Goal: Task Accomplishment & Management: Manage account settings

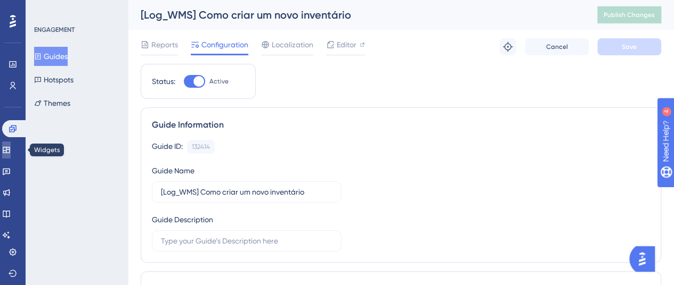
click at [10, 146] on icon at bounding box center [6, 150] width 9 height 9
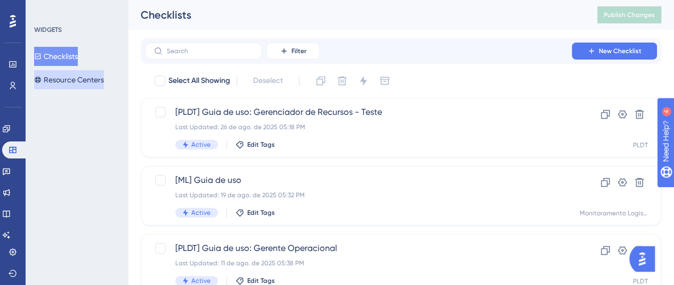
click at [102, 77] on button "Resource Centers" at bounding box center [69, 79] width 70 height 19
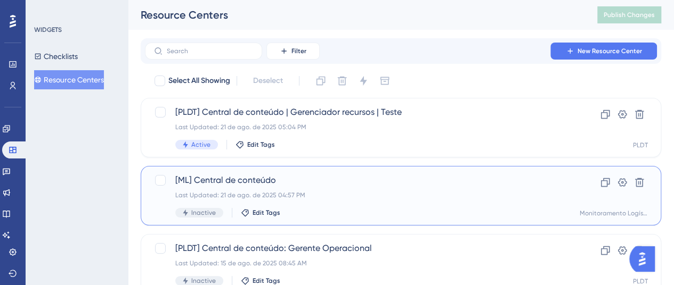
click at [324, 174] on div "[ML] Central de conteúdo Last Updated: 21 de ago. de 2025 04:57 PM Inactive Edi…" at bounding box center [401, 196] width 520 height 60
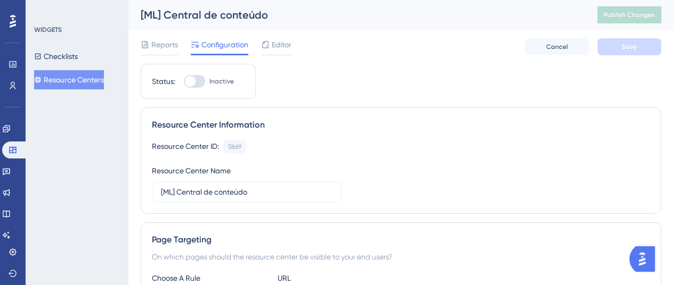
click at [210, 83] on span "Inactive" at bounding box center [221, 81] width 24 height 9
click at [184, 82] on input "Inactive" at bounding box center [183, 81] width 1 height 1
checkbox input "true"
click at [640, 39] on button "Save" at bounding box center [629, 46] width 64 height 17
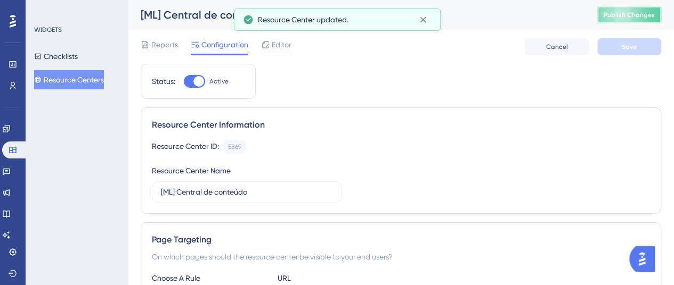
click at [643, 19] on button "Publish Changes" at bounding box center [629, 14] width 64 height 17
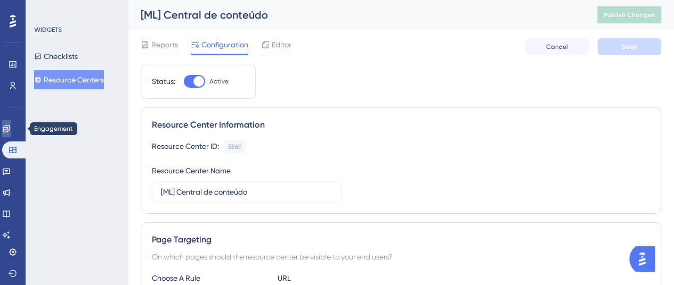
click at [11, 125] on icon at bounding box center [6, 129] width 9 height 9
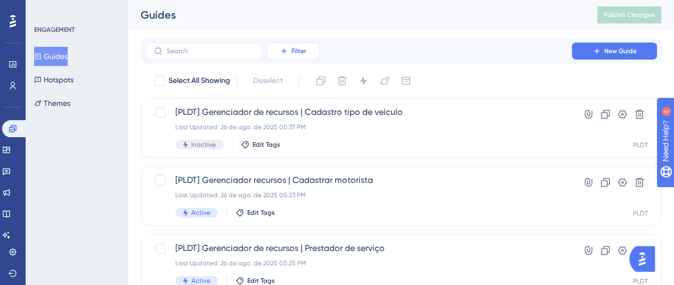
click at [299, 54] on span "Filter" at bounding box center [298, 51] width 15 height 9
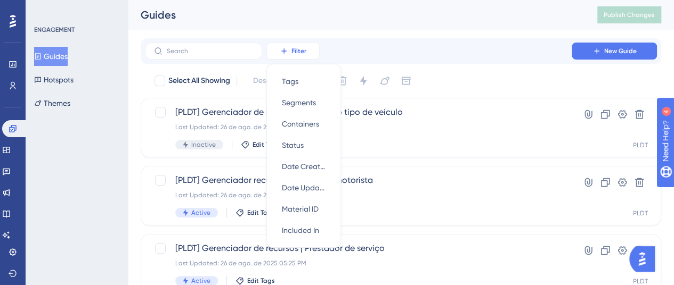
scroll to position [13, 0]
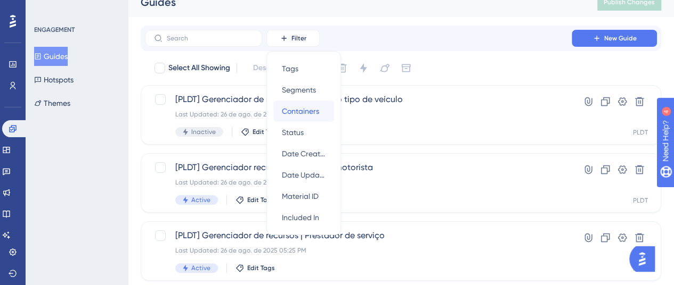
click at [312, 106] on span "Containers" at bounding box center [300, 111] width 37 height 13
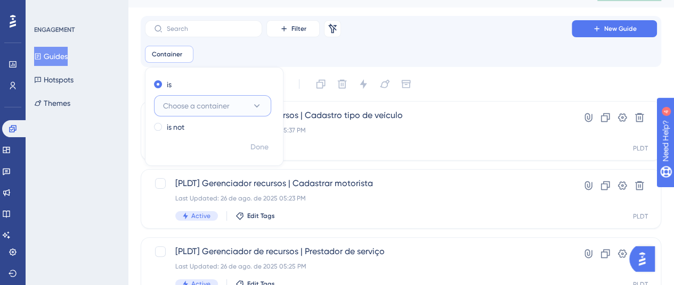
click at [247, 104] on button "Choose a container" at bounding box center [212, 105] width 117 height 21
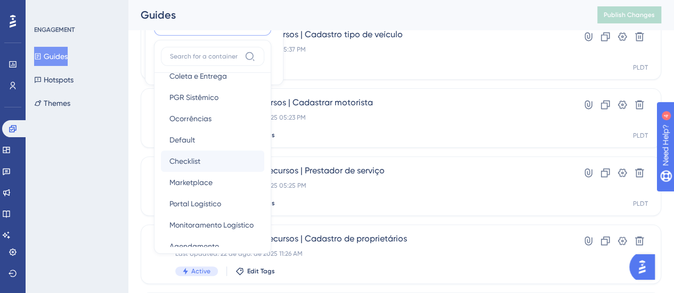
scroll to position [106, 0]
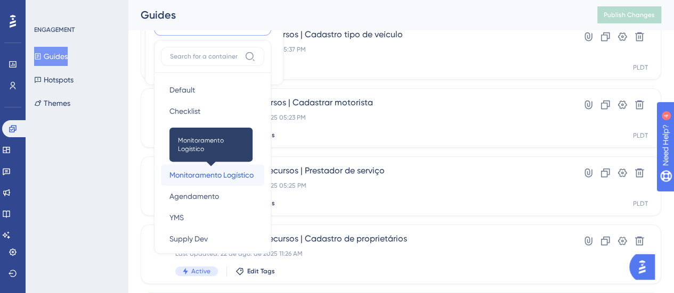
click at [209, 176] on span "Monitoramento Logístico" at bounding box center [211, 175] width 84 height 13
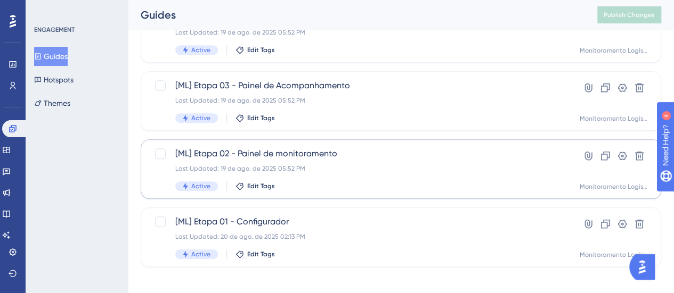
scroll to position [332, 0]
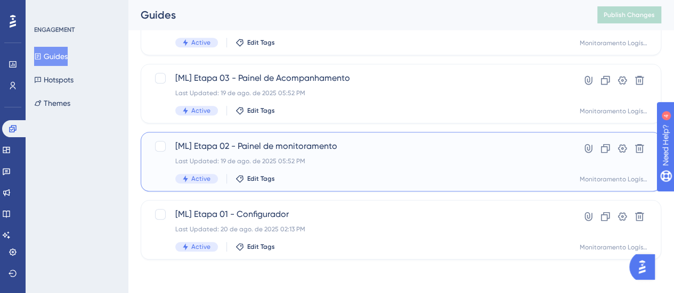
click at [322, 155] on div "[ML] Etapa 02 - Painel de monitoramento Last Updated: 19 de ago. de 2025 05:52 …" at bounding box center [358, 162] width 366 height 44
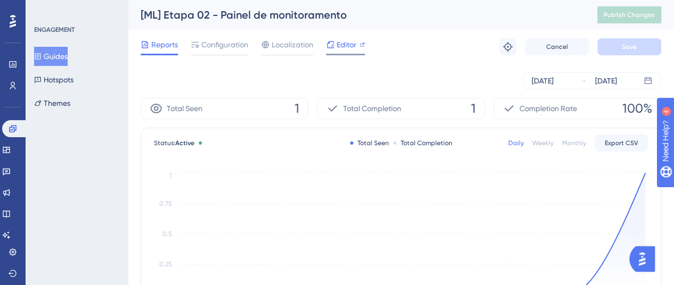
click at [347, 40] on span "Editor" at bounding box center [346, 44] width 20 height 13
click at [332, 45] on icon at bounding box center [330, 44] width 9 height 9
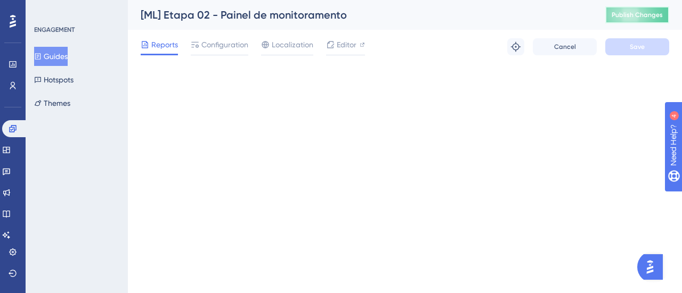
click at [629, 11] on button "Publish Changes" at bounding box center [637, 14] width 64 height 17
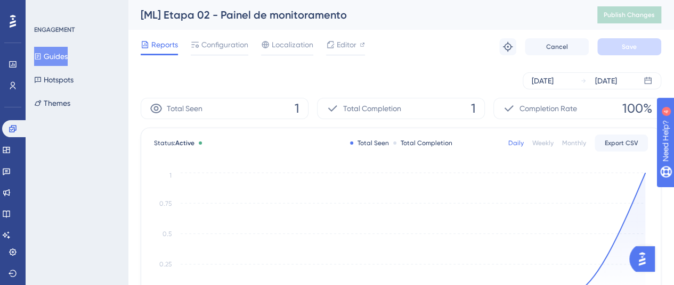
click at [64, 55] on button "Guides" at bounding box center [51, 56] width 34 height 19
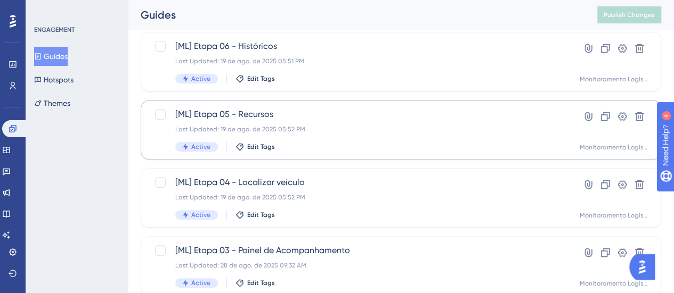
scroll to position [53, 0]
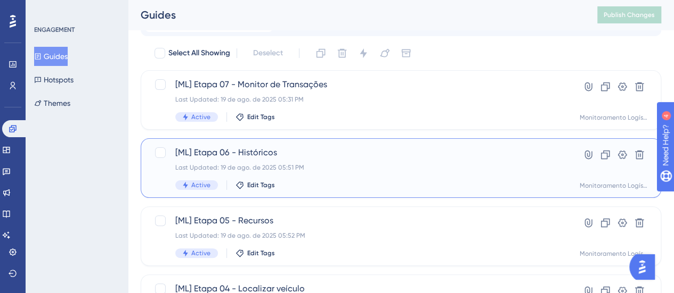
click at [344, 151] on span "[ML] Etapa 06 - Históricos" at bounding box center [358, 152] width 366 height 13
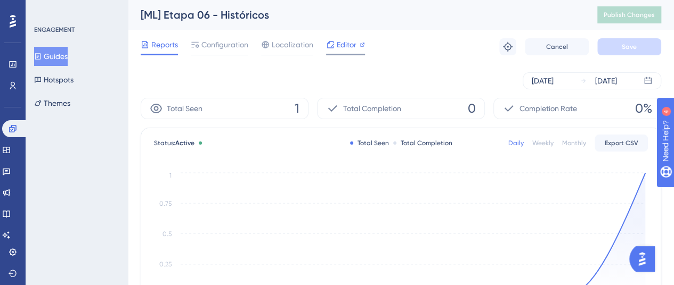
click at [332, 46] on icon at bounding box center [330, 44] width 9 height 9
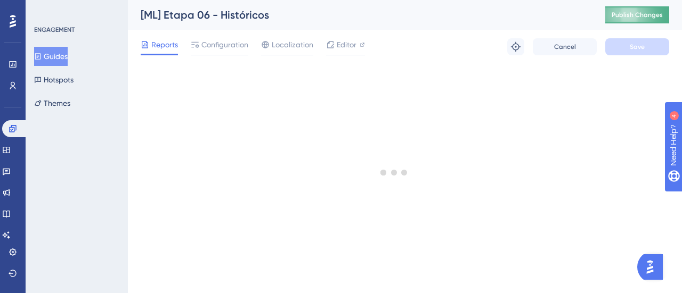
click at [628, 14] on span "Publish Changes" at bounding box center [636, 15] width 51 height 9
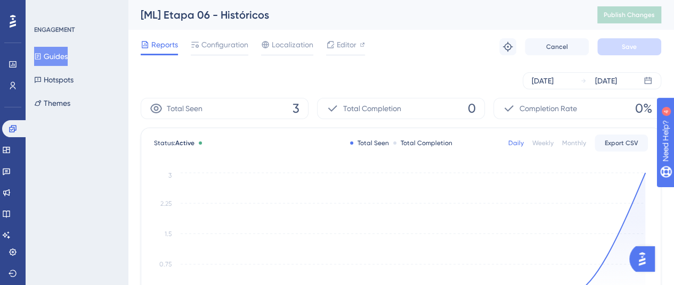
click at [66, 53] on button "Guides" at bounding box center [51, 56] width 34 height 19
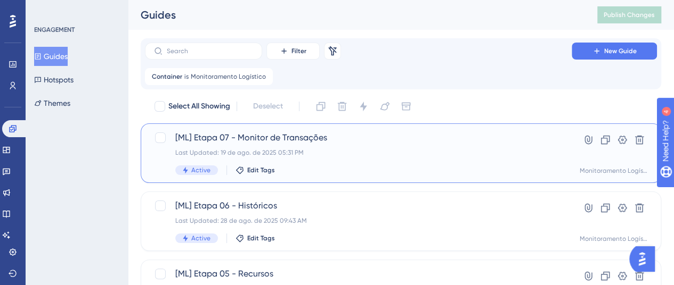
click at [273, 145] on div "[ML] Etapa 07 - Monitor de Transações Last Updated: 19 de ago. de 2025 05:31 PM…" at bounding box center [358, 154] width 366 height 44
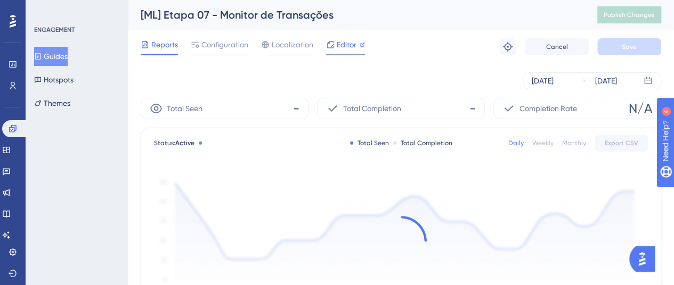
click at [350, 48] on span "Editor" at bounding box center [346, 44] width 20 height 13
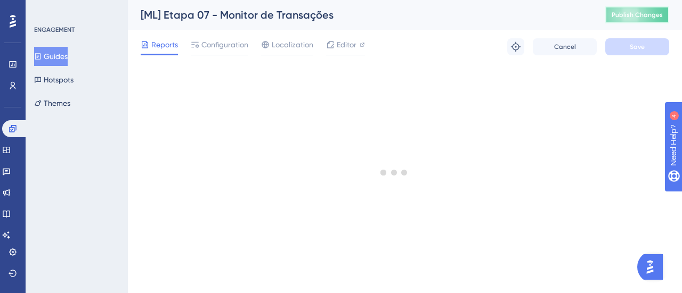
click at [630, 12] on span "Publish Changes" at bounding box center [636, 15] width 51 height 9
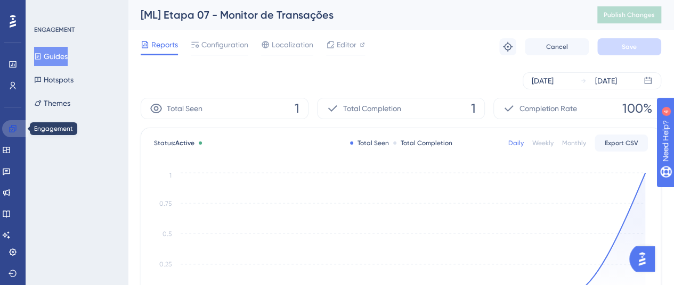
click at [0, 0] on link at bounding box center [0, 0] width 0 height 0
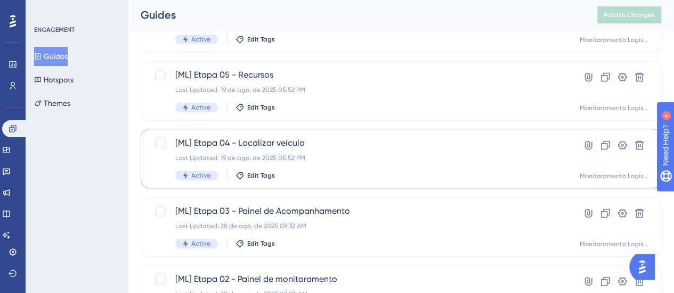
scroll to position [213, 0]
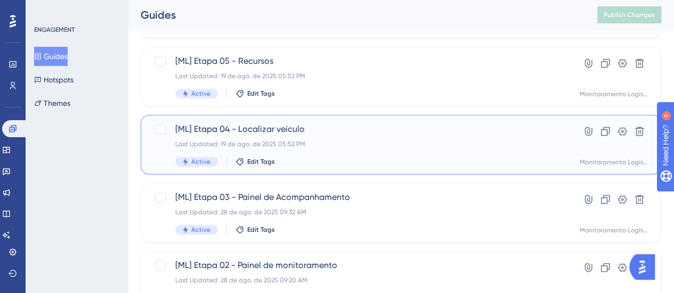
click at [369, 147] on div "Last Updated: 19 de ago. de 2025 05:52 PM" at bounding box center [358, 144] width 366 height 9
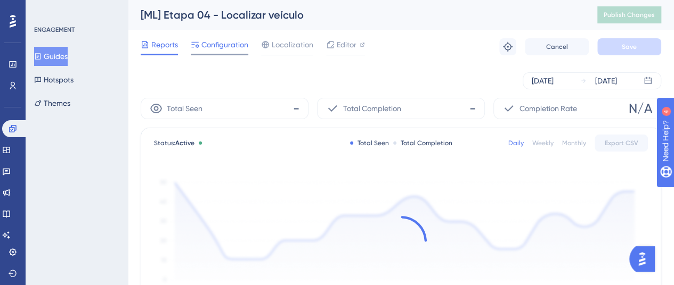
click at [229, 48] on span "Configuration" at bounding box center [224, 44] width 47 height 13
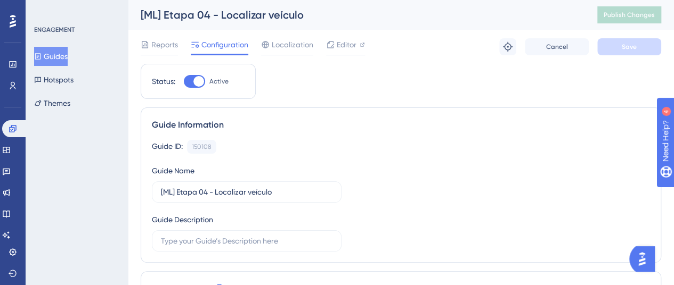
click at [58, 62] on button "Guides" at bounding box center [51, 56] width 34 height 19
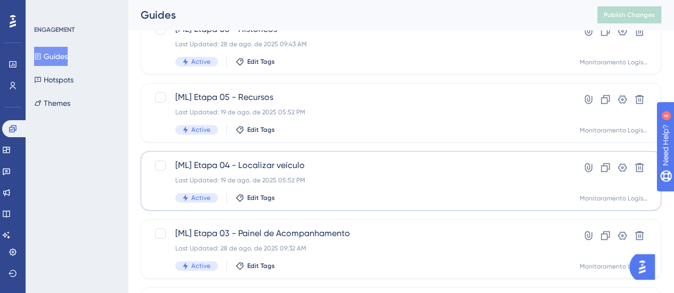
scroll to position [213, 0]
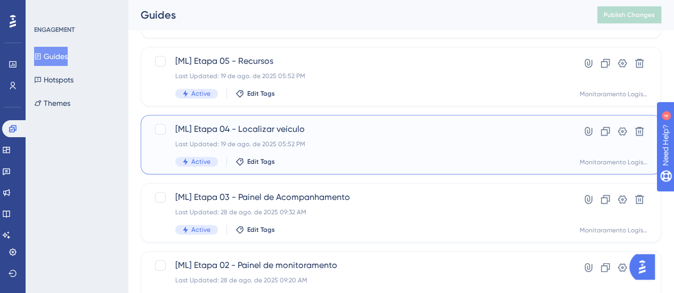
click at [421, 143] on div "Last Updated: 19 de ago. de 2025 05:52 PM" at bounding box center [358, 144] width 366 height 9
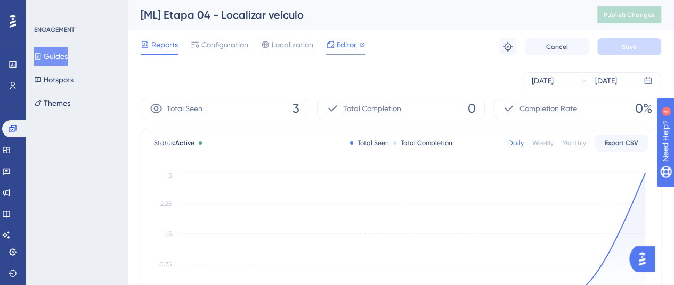
click at [335, 43] on div "Editor" at bounding box center [345, 44] width 39 height 13
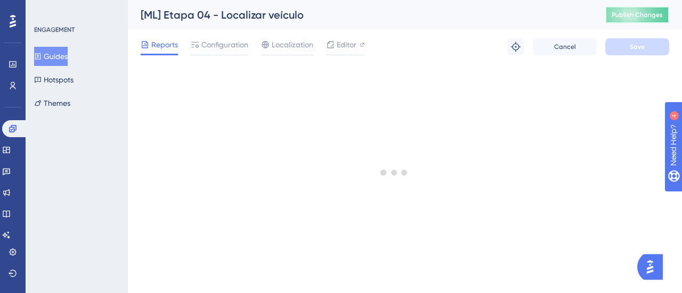
click at [617, 8] on button "Publish Changes" at bounding box center [637, 14] width 64 height 17
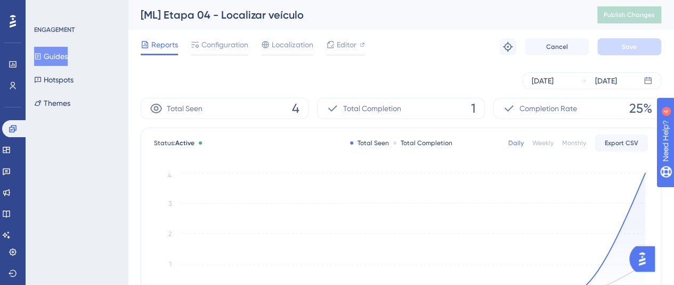
click at [57, 56] on button "Guides" at bounding box center [51, 56] width 34 height 19
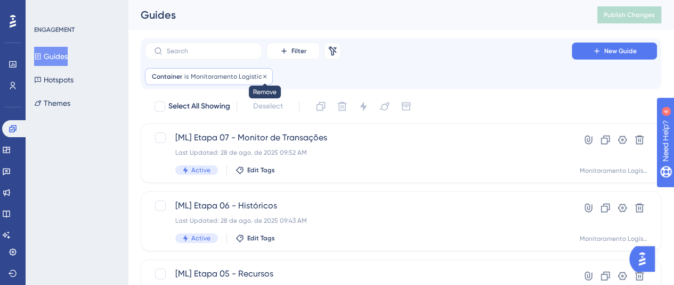
click at [261, 77] on icon at bounding box center [264, 76] width 6 height 6
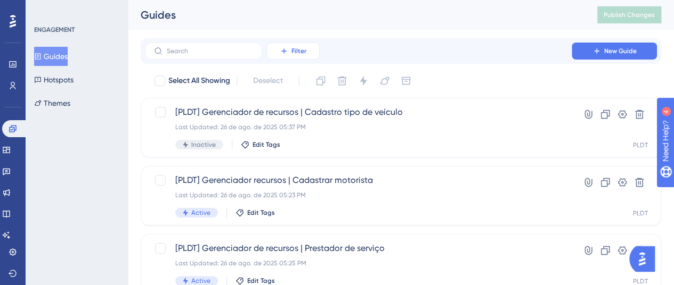
click at [303, 52] on span "Filter" at bounding box center [298, 51] width 15 height 9
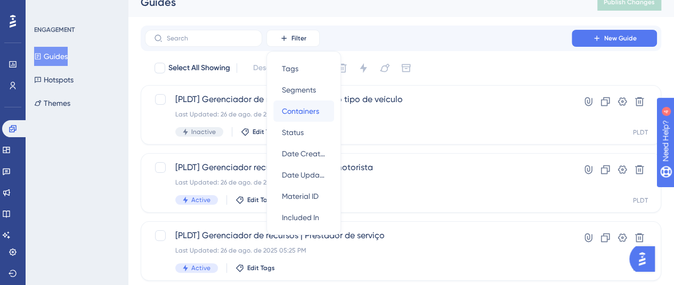
click at [315, 110] on span "Containers" at bounding box center [300, 111] width 37 height 13
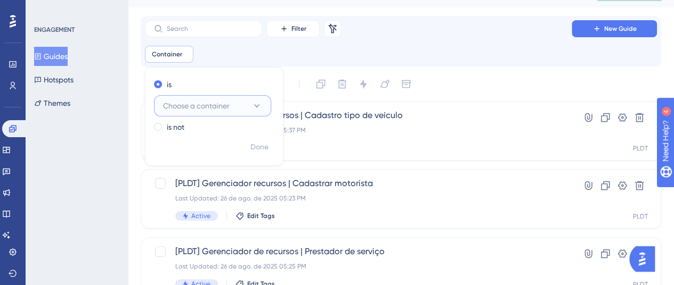
click at [264, 103] on button "Choose a container" at bounding box center [212, 105] width 117 height 21
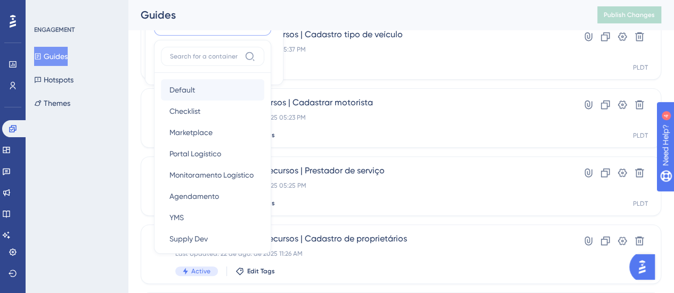
scroll to position [200, 0]
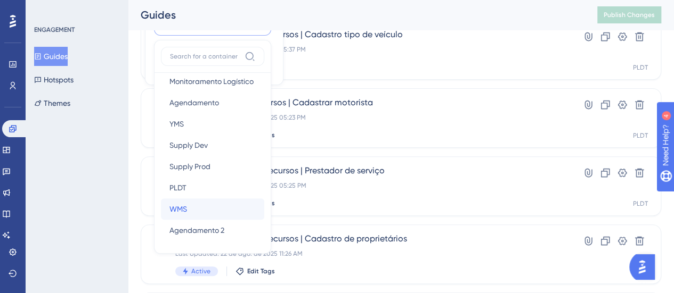
click at [195, 205] on div "WMS WMS" at bounding box center [212, 209] width 86 height 21
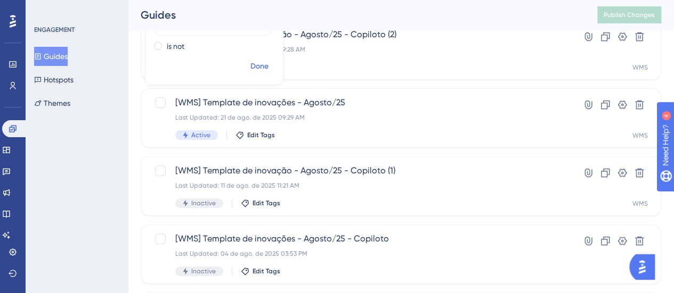
click at [252, 65] on span "Done" at bounding box center [259, 66] width 18 height 13
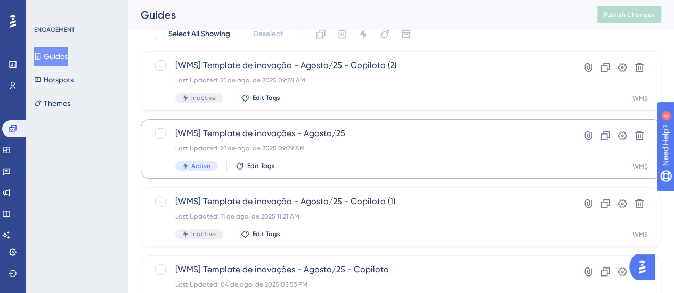
scroll to position [50, 0]
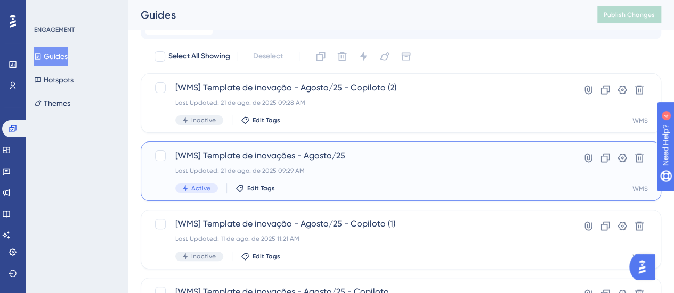
click at [370, 166] on div "[WMS] Template de inovações - Agosto/25 Last Updated: 21 de ago. de 2025 09:29 …" at bounding box center [358, 172] width 366 height 44
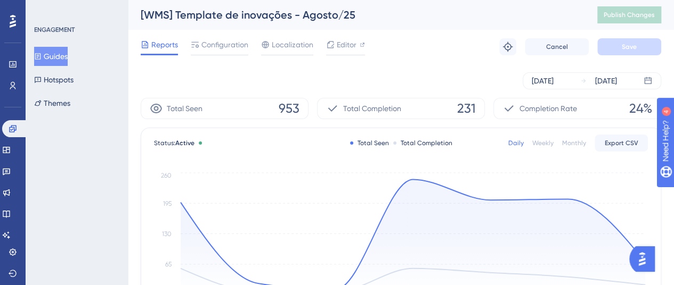
click at [53, 53] on button "Guides" at bounding box center [51, 56] width 34 height 19
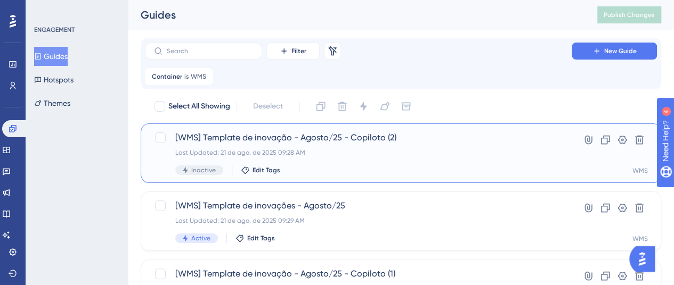
click at [301, 147] on div "[WMS] Template de inovação - Agosto/25 - Copiloto (2) Last Updated: 21 de ago. …" at bounding box center [358, 154] width 366 height 44
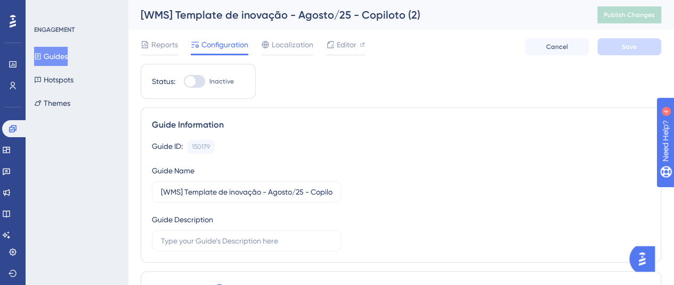
click at [68, 53] on button "Guides" at bounding box center [51, 56] width 34 height 19
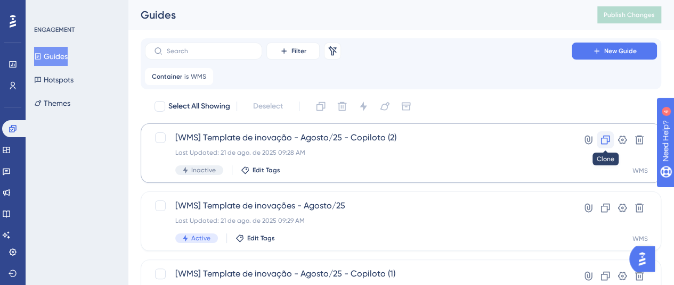
click at [601, 141] on icon at bounding box center [605, 140] width 9 height 9
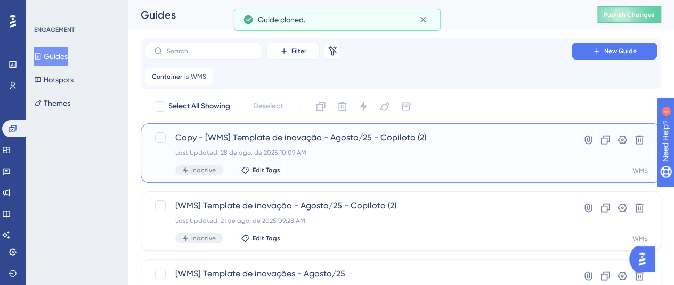
click at [399, 138] on span "Copy - [WMS] Template de inovação - Agosto/25 - Copiloto (2)" at bounding box center [358, 138] width 366 height 13
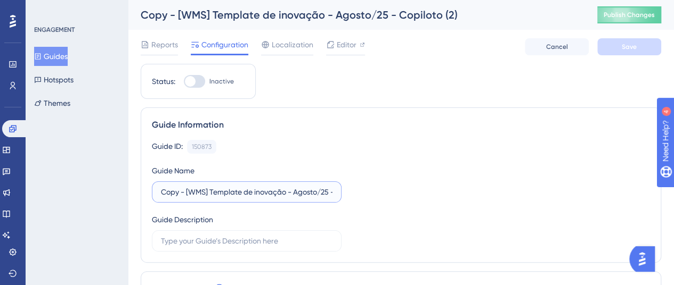
drag, startPoint x: 185, startPoint y: 193, endPoint x: 139, endPoint y: 190, distance: 46.4
click at [144, 190] on div "Guide Information Guide ID: 150873 Copy Guide Name Copy - [WMS] Template de ino…" at bounding box center [401, 185] width 520 height 155
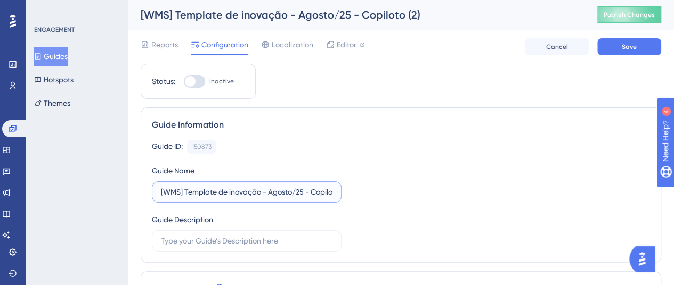
scroll to position [0, 21]
drag, startPoint x: 318, startPoint y: 192, endPoint x: 343, endPoint y: 193, distance: 25.1
click at [343, 193] on div "Guide ID: 150873 Copy Guide Name [WMS] Template de inovação - Agosto/25 - Copil…" at bounding box center [401, 196] width 498 height 112
click at [328, 192] on input "[WMS] Template de inovação - Agosto/25 - Copiloto (2)" at bounding box center [246, 192] width 171 height 12
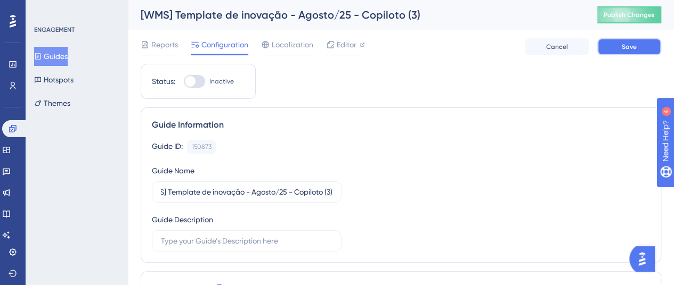
click at [638, 42] on button "Save" at bounding box center [629, 46] width 64 height 17
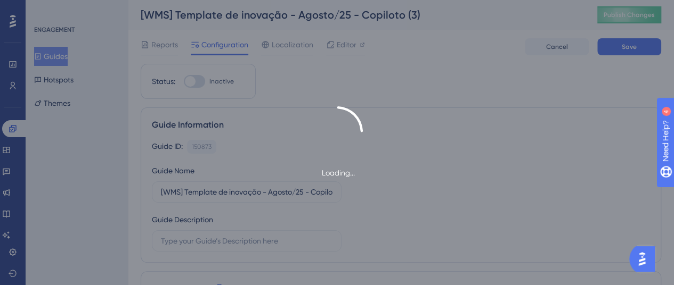
type input "[WMS] Template de inovação - Agosto/25 - Copiloto (3)"
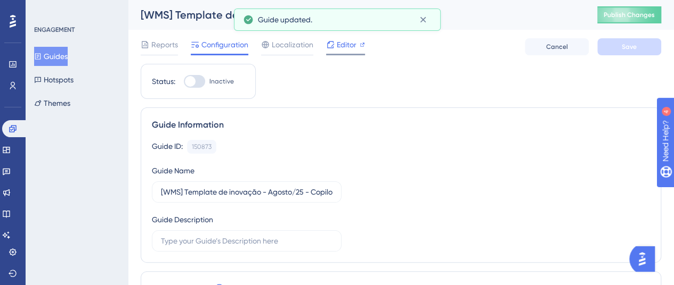
click at [341, 48] on span "Editor" at bounding box center [346, 44] width 20 height 13
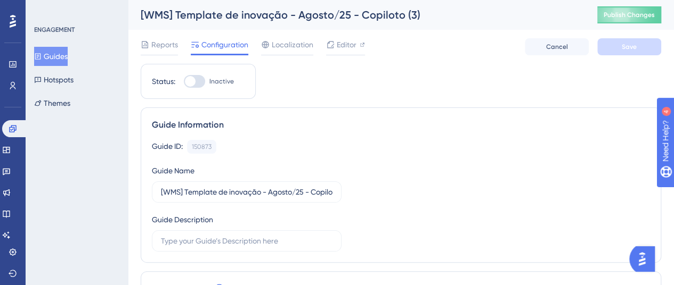
click at [203, 84] on div at bounding box center [194, 81] width 21 height 13
click at [184, 82] on input "Inactive" at bounding box center [183, 81] width 1 height 1
checkbox input "true"
click at [612, 43] on button "Save" at bounding box center [629, 46] width 64 height 17
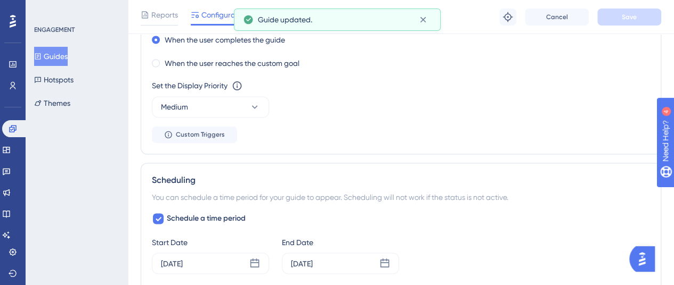
scroll to position [852, 0]
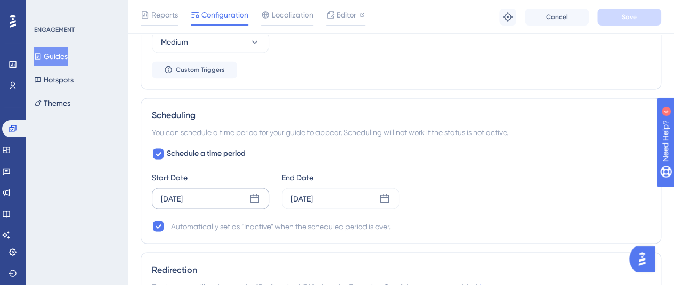
click at [256, 196] on icon at bounding box center [254, 198] width 11 height 11
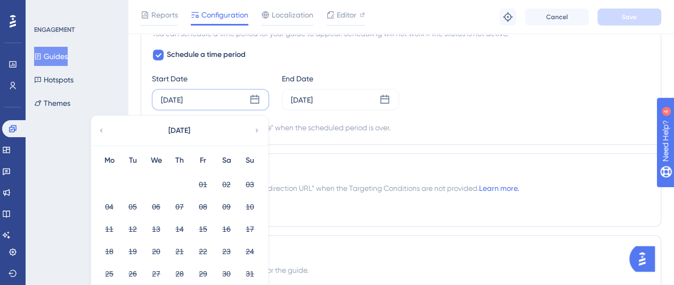
scroll to position [1012, 0]
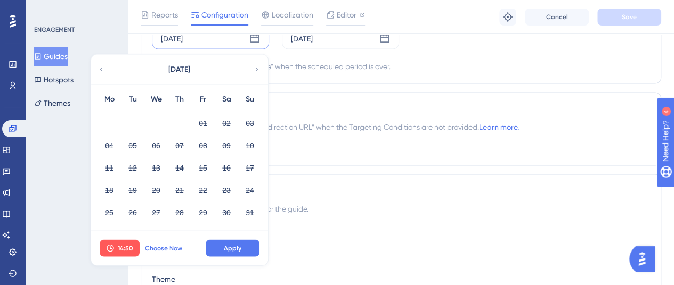
click at [161, 244] on span "Choose Now" at bounding box center [163, 248] width 37 height 9
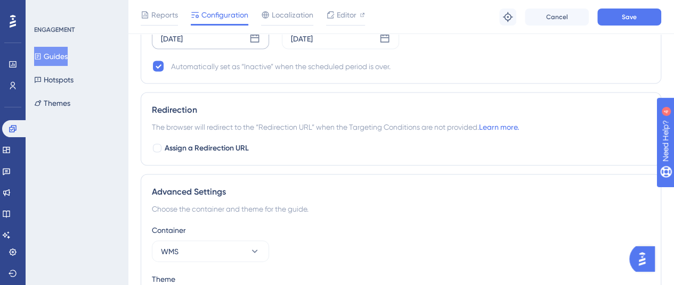
scroll to position [905, 0]
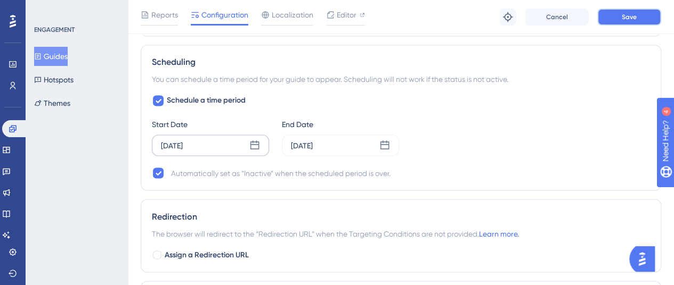
click at [642, 18] on button "Save" at bounding box center [629, 17] width 64 height 17
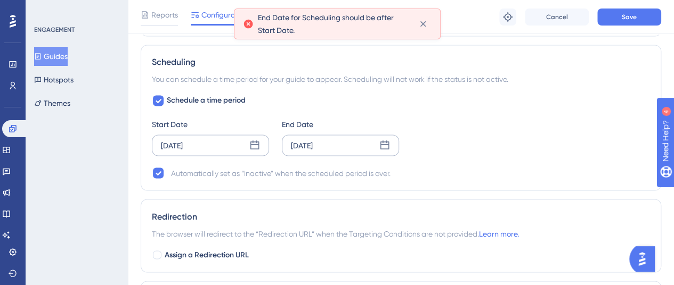
click at [383, 137] on div "Aug 24 2025" at bounding box center [340, 145] width 117 height 21
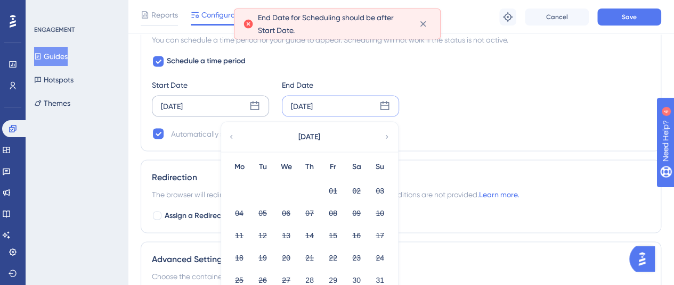
scroll to position [928, 0]
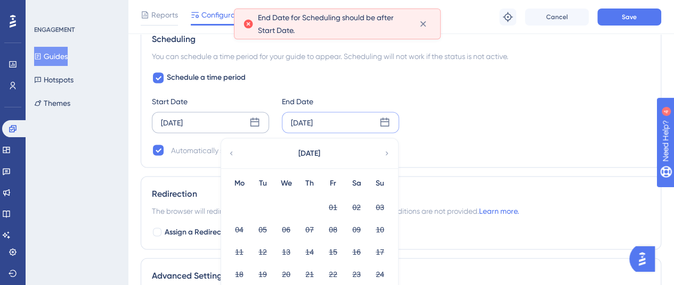
click at [388, 149] on icon at bounding box center [386, 154] width 7 height 10
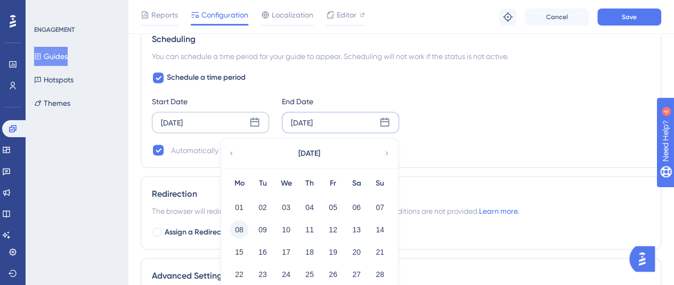
click at [242, 225] on button "08" at bounding box center [239, 229] width 18 height 18
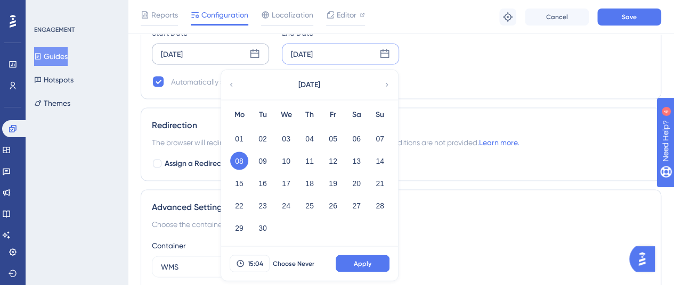
scroll to position [1088, 0]
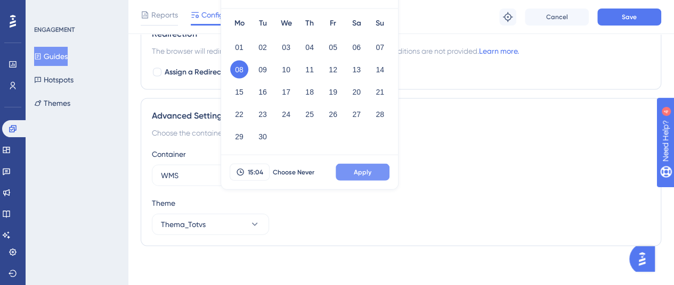
click at [368, 169] on span "Apply" at bounding box center [363, 172] width 18 height 9
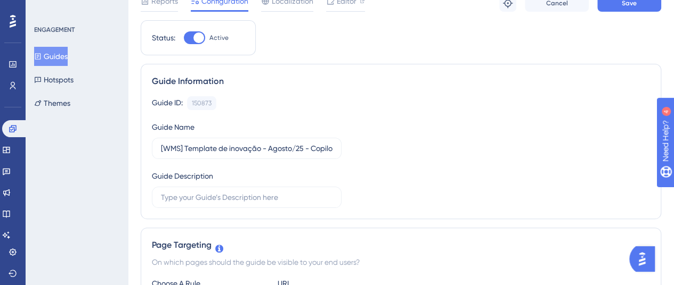
scroll to position [0, 0]
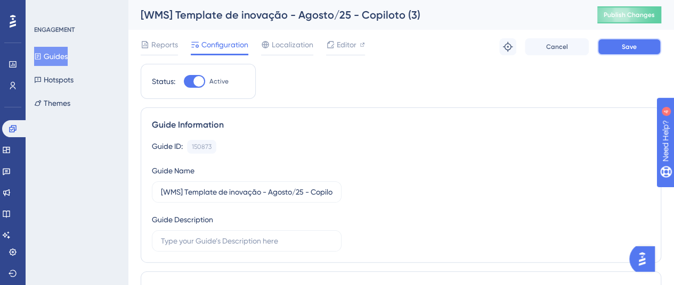
click at [626, 55] on button "Save" at bounding box center [629, 46] width 64 height 17
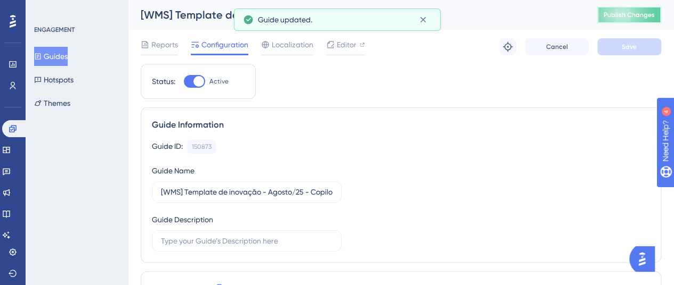
click at [641, 14] on button "Publish Changes" at bounding box center [629, 14] width 64 height 17
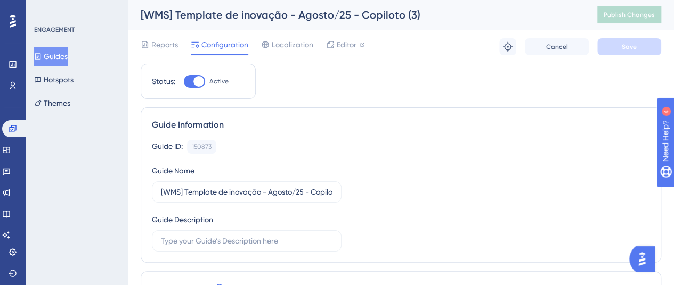
click at [65, 60] on button "Guides" at bounding box center [51, 56] width 34 height 19
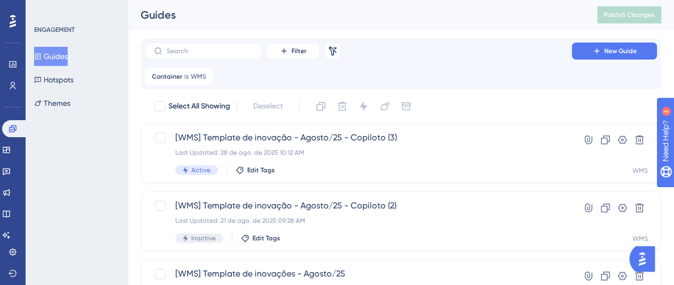
click at [60, 60] on button "Guides" at bounding box center [51, 56] width 34 height 19
click at [202, 77] on icon at bounding box center [205, 76] width 6 height 6
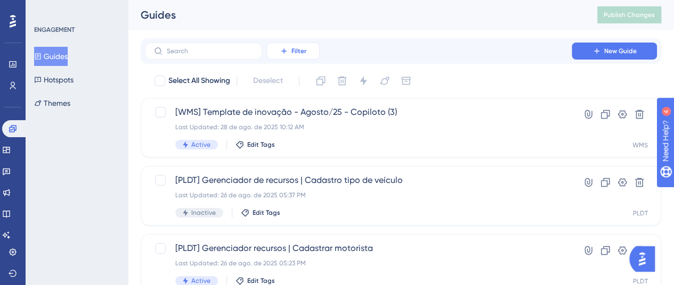
click at [294, 52] on span "Filter" at bounding box center [298, 51] width 15 height 9
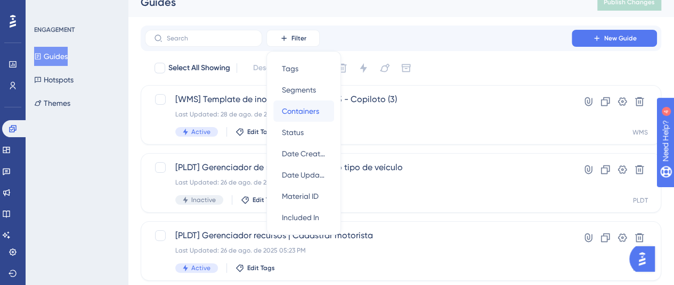
click at [314, 104] on div "Containers Containers" at bounding box center [304, 111] width 44 height 21
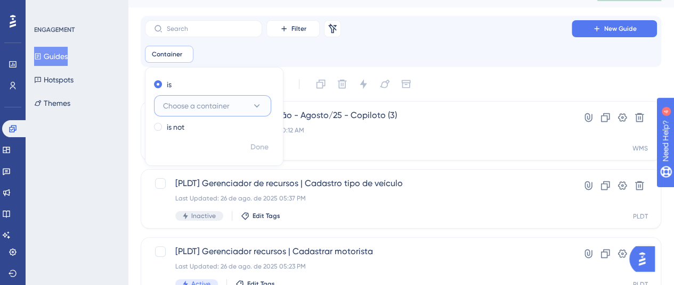
click at [248, 103] on button "Choose a container" at bounding box center [212, 105] width 117 height 21
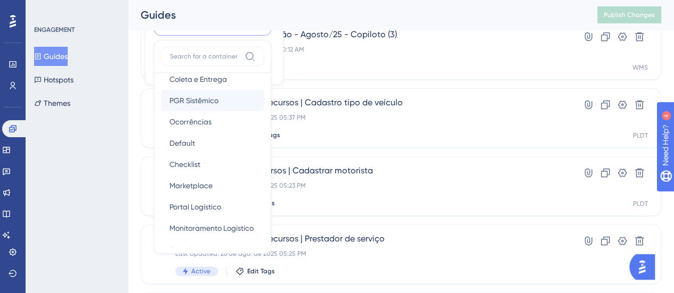
scroll to position [106, 0]
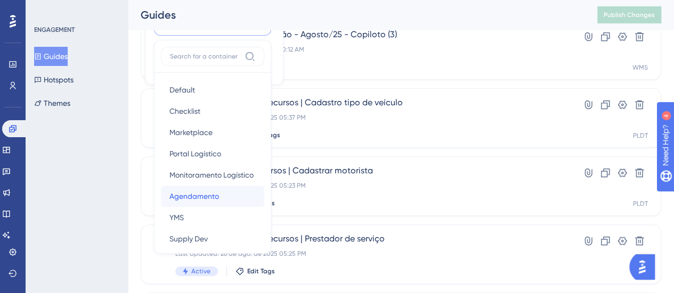
click at [203, 198] on span "Agendamento" at bounding box center [194, 196] width 50 height 13
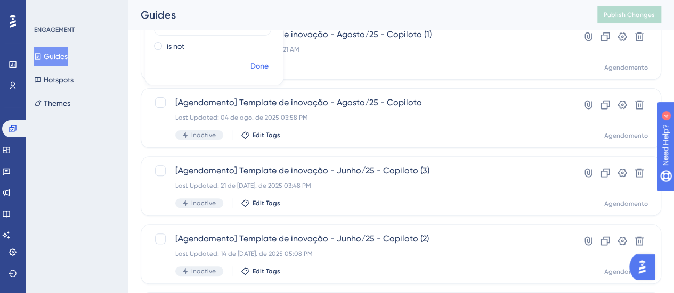
click at [256, 68] on span "Done" at bounding box center [259, 66] width 18 height 13
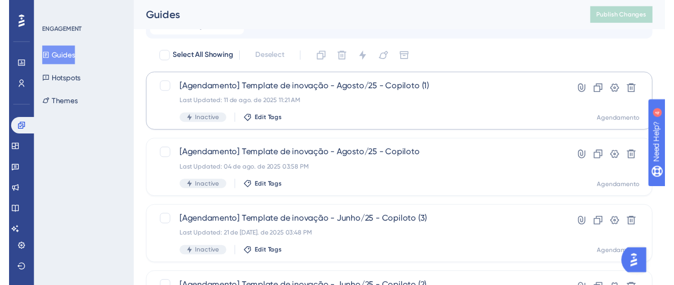
scroll to position [0, 0]
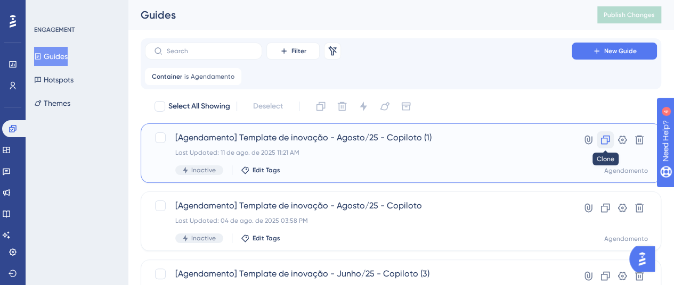
click at [604, 141] on icon at bounding box center [605, 140] width 11 height 11
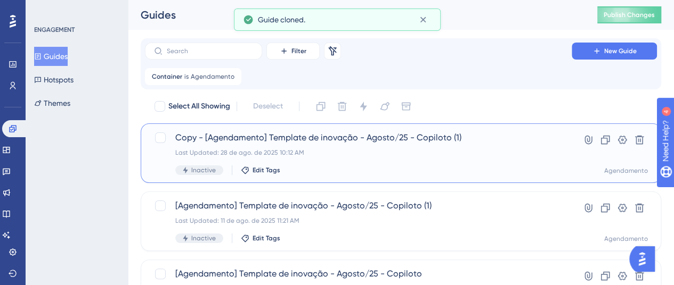
click at [294, 138] on span "Copy - [Agendamento] Template de inovação - Agosto/25 - Copiloto (1)" at bounding box center [358, 138] width 366 height 13
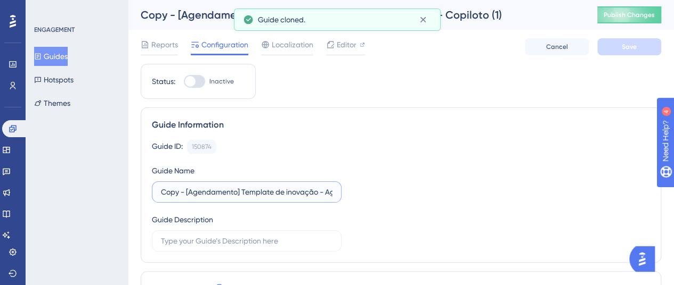
drag, startPoint x: 185, startPoint y: 193, endPoint x: 143, endPoint y: 197, distance: 42.8
click at [143, 197] on div "Guide Information Guide ID: 150874 Copy Guide Name Copy - [Agendamento] Templat…" at bounding box center [401, 185] width 520 height 155
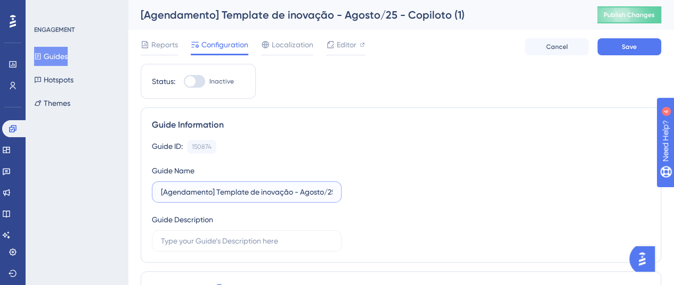
scroll to position [0, 50]
drag, startPoint x: 321, startPoint y: 192, endPoint x: 349, endPoint y: 192, distance: 28.8
click at [349, 192] on div "Guide ID: 150874 Copy Guide Name [Agendamento] Template de inovação - Agosto/25…" at bounding box center [401, 196] width 498 height 112
click at [330, 191] on input "[Agendamento] Template de inovação - Agosto/25 - Copiloto (1)" at bounding box center [246, 192] width 171 height 12
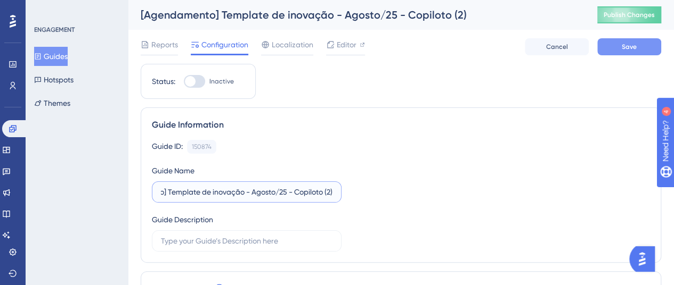
type input "[Agendamento] Template de inovação - Agosto/25 - Copiloto (2)"
click at [620, 42] on button "Save" at bounding box center [629, 46] width 64 height 17
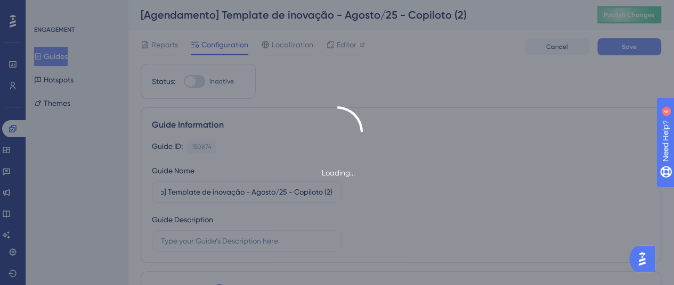
scroll to position [0, 0]
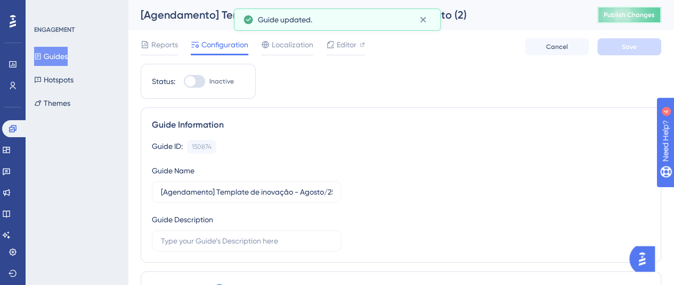
click at [648, 10] on button "Publish Changes" at bounding box center [629, 14] width 64 height 17
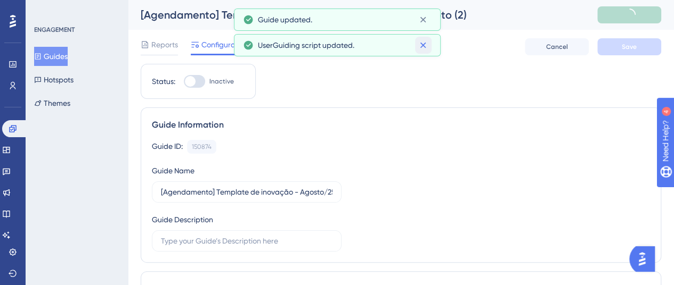
click at [420, 44] on icon at bounding box center [422, 45] width 11 height 11
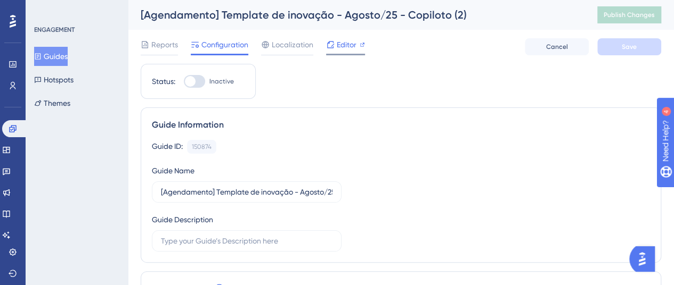
click at [345, 48] on span "Editor" at bounding box center [346, 44] width 20 height 13
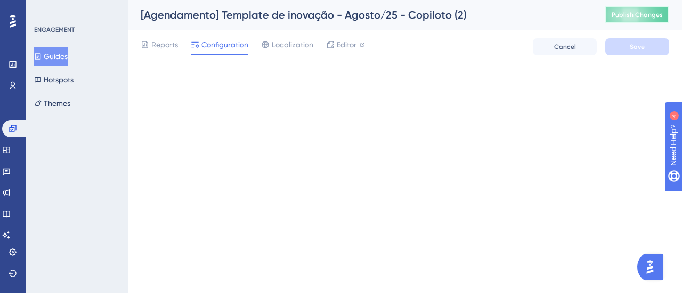
click at [626, 11] on span "Publish Changes" at bounding box center [636, 15] width 51 height 9
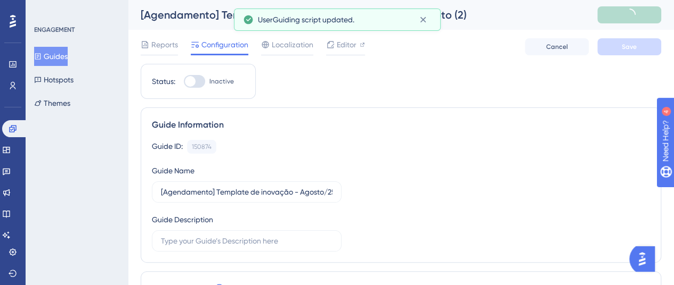
click at [218, 77] on span "Inactive" at bounding box center [221, 81] width 24 height 9
click at [184, 81] on input "Inactive" at bounding box center [183, 81] width 1 height 1
checkbox input "true"
click at [620, 51] on button "Save" at bounding box center [629, 46] width 64 height 17
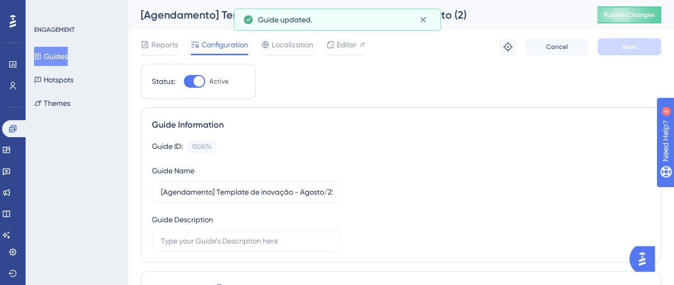
click at [635, 17] on span "Publish Changes" at bounding box center [628, 15] width 51 height 9
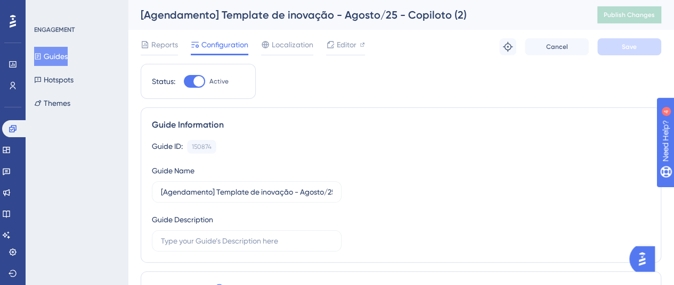
click at [55, 52] on button "Guides" at bounding box center [51, 56] width 34 height 19
